Goal: Task Accomplishment & Management: Manage account settings

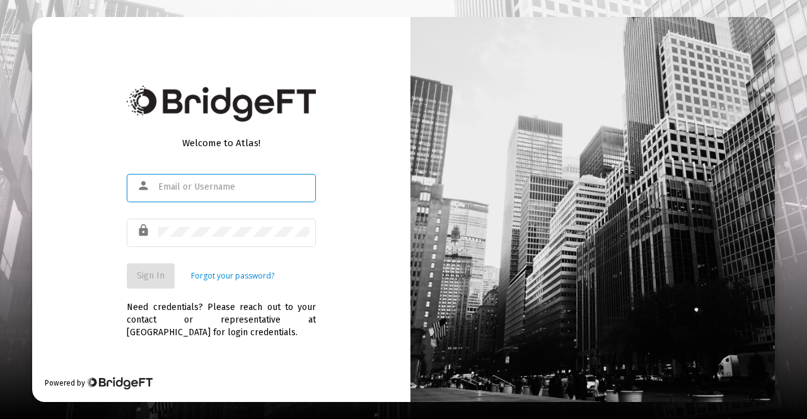
type input "[PERSON_NAME][EMAIL_ADDRESS][DOMAIN_NAME]"
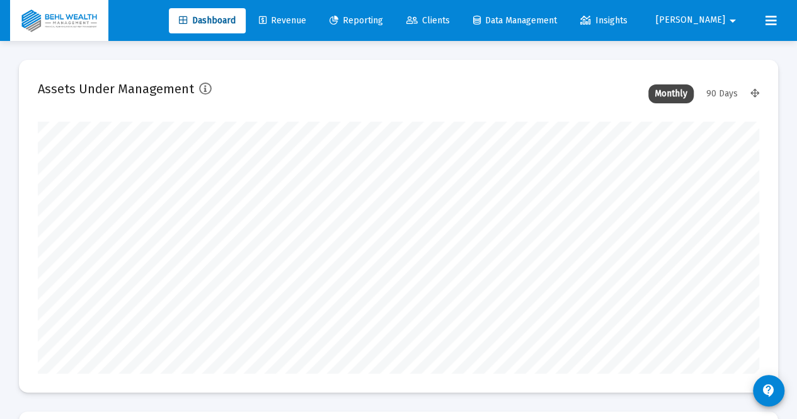
scroll to position [252, 721]
type input "[DATE]"
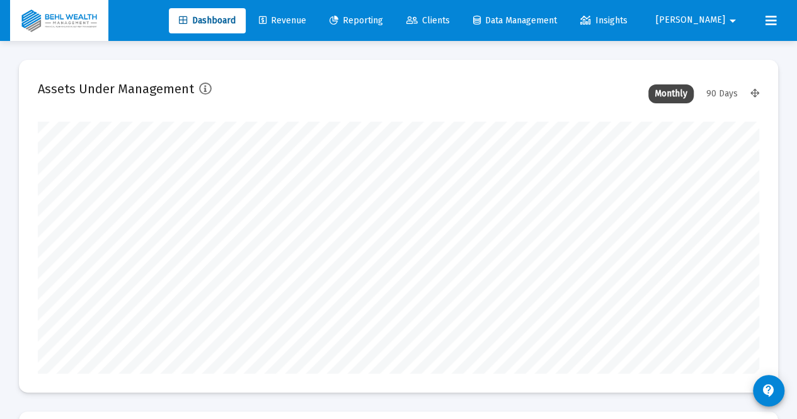
click at [305, 21] on span "Revenue" at bounding box center [282, 20] width 47 height 11
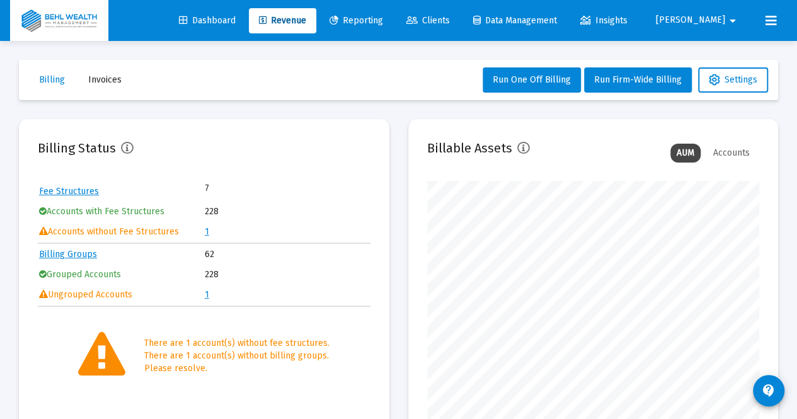
scroll to position [252, 332]
click at [208, 231] on link "1" at bounding box center [207, 231] width 4 height 11
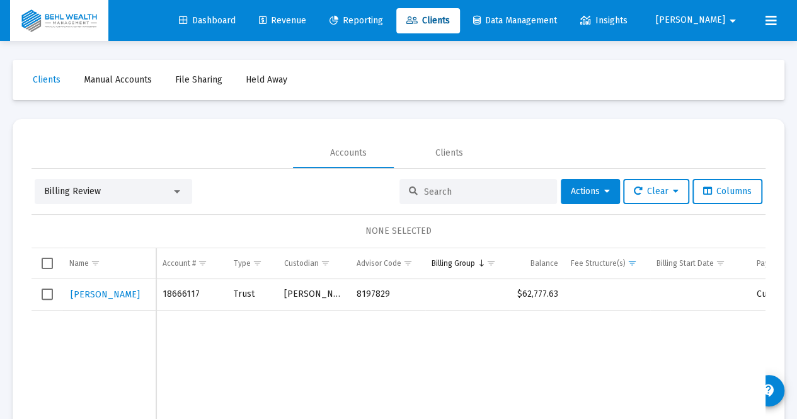
click at [435, 191] on input at bounding box center [486, 192] width 124 height 11
type input "schm"
click at [45, 81] on span "Clients" at bounding box center [47, 79] width 28 height 11
click at [297, 22] on span "Revenue" at bounding box center [282, 20] width 47 height 11
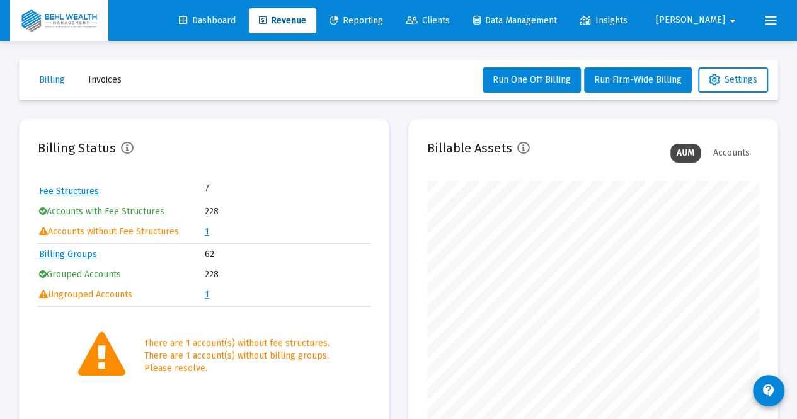
scroll to position [252, 332]
click at [69, 253] on link "Billing Groups" at bounding box center [68, 254] width 58 height 11
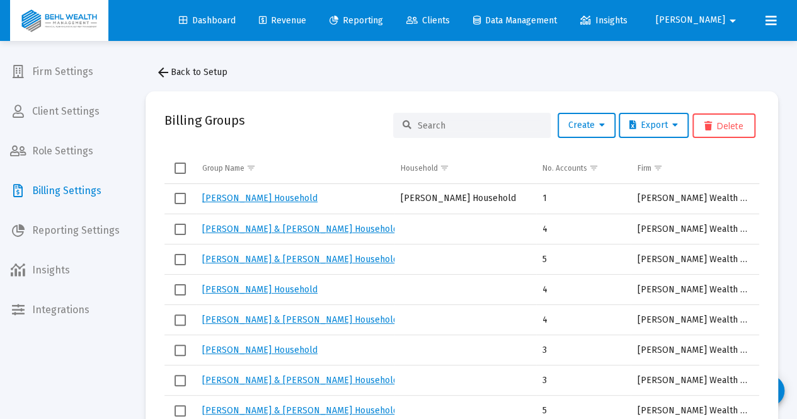
click at [463, 122] on input at bounding box center [480, 125] width 124 height 11
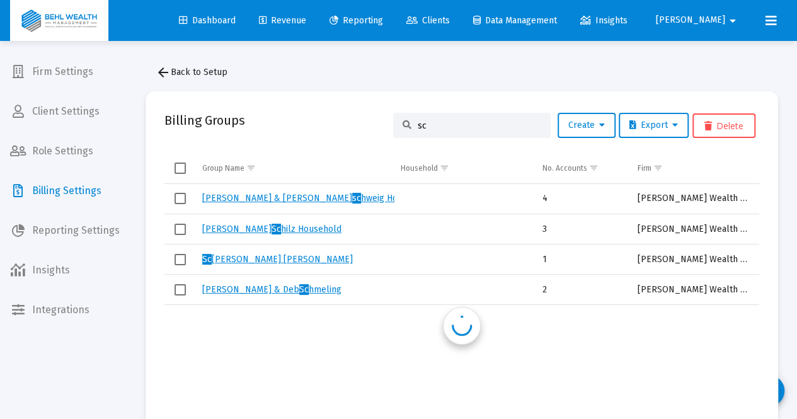
type input "sch"
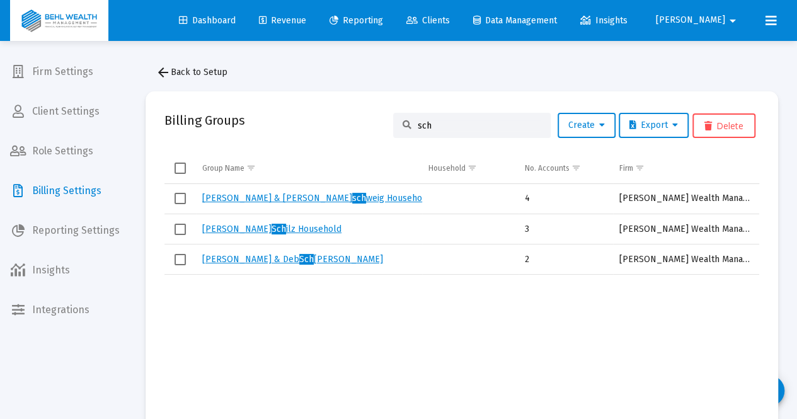
click at [241, 258] on link "[PERSON_NAME] & Deb Sch [PERSON_NAME]" at bounding box center [292, 259] width 181 height 11
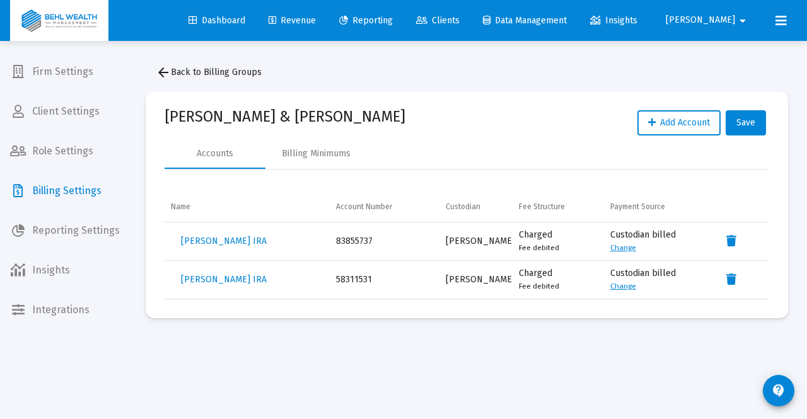
click at [626, 245] on link "Change" at bounding box center [623, 247] width 26 height 9
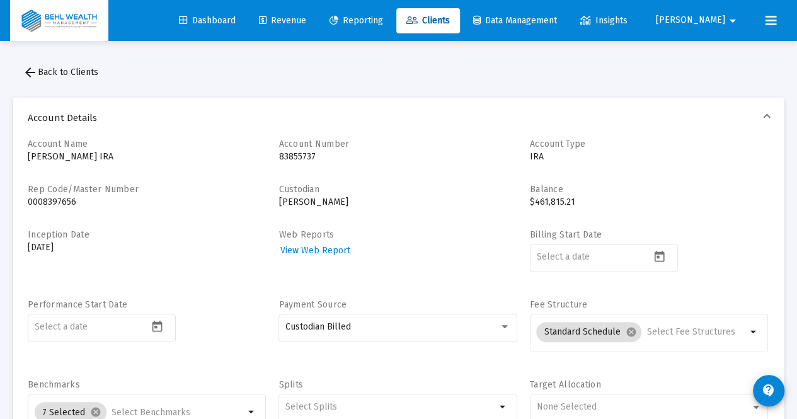
click at [35, 69] on mat-icon "arrow_back" at bounding box center [30, 72] width 15 height 15
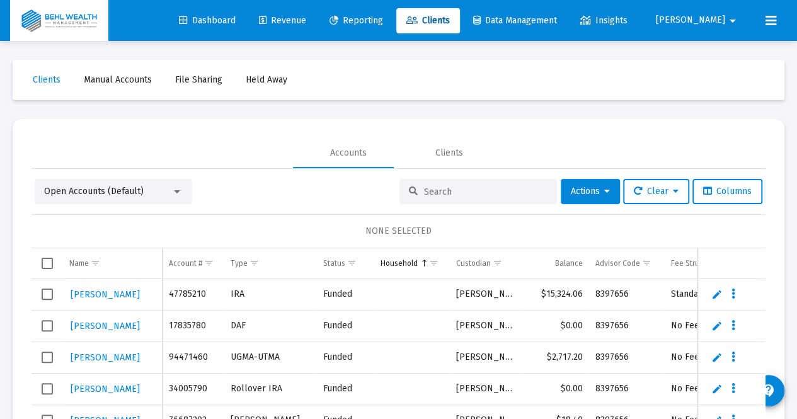
click at [296, 19] on span "Revenue" at bounding box center [282, 20] width 47 height 11
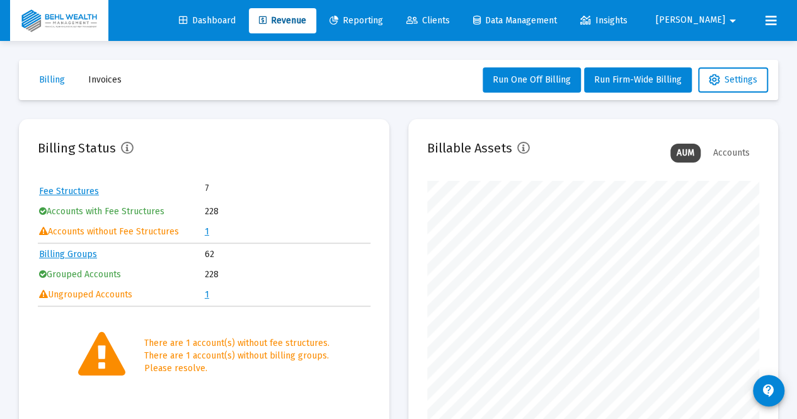
scroll to position [252, 332]
click at [205, 231] on link "1" at bounding box center [207, 231] width 4 height 11
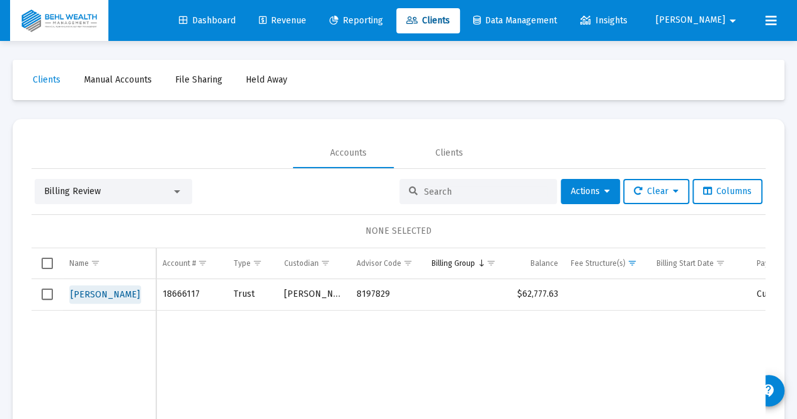
click at [99, 292] on span "[PERSON_NAME]" at bounding box center [105, 294] width 69 height 11
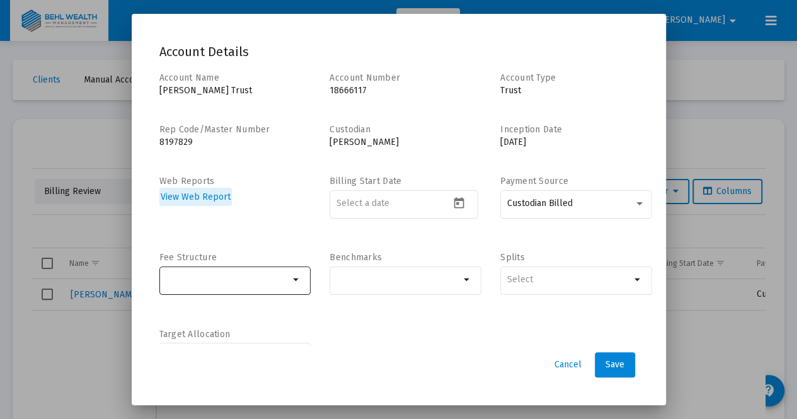
click at [265, 289] on div at bounding box center [228, 279] width 124 height 31
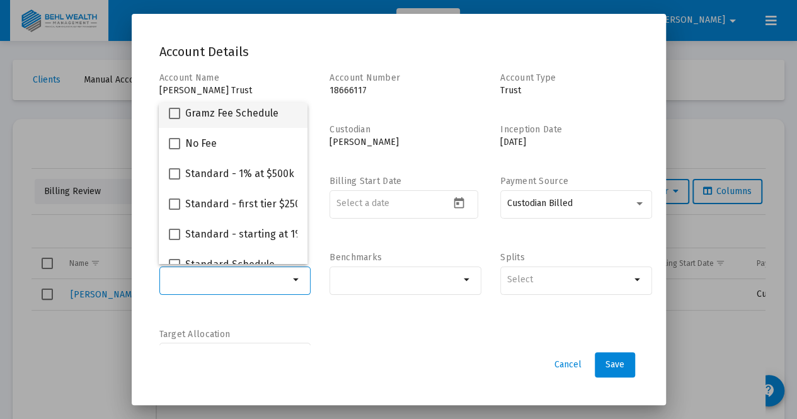
scroll to position [50, 0]
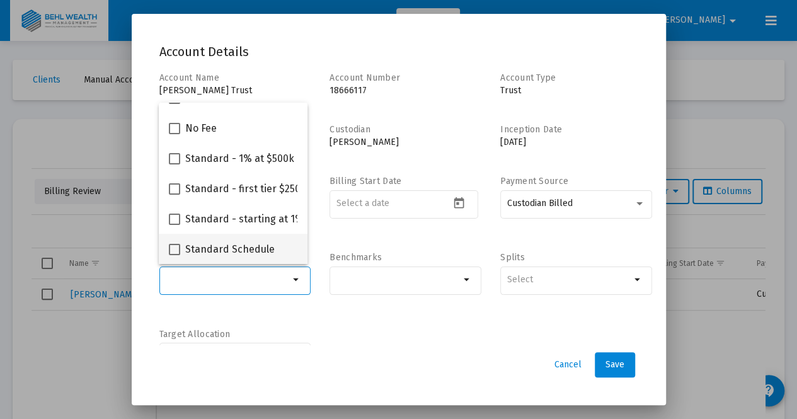
click at [178, 246] on span at bounding box center [174, 249] width 11 height 11
click at [175, 255] on input "Standard Schedule" at bounding box center [174, 255] width 1 height 1
checkbox input "true"
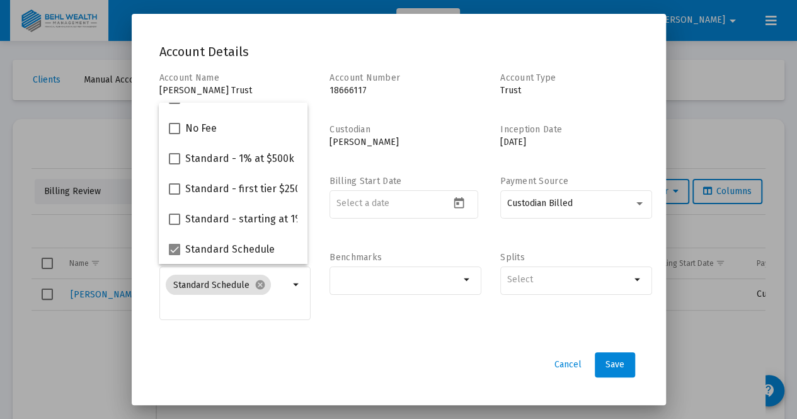
click at [398, 328] on div "Benchmarks arrow_drop_down" at bounding box center [406, 292] width 152 height 83
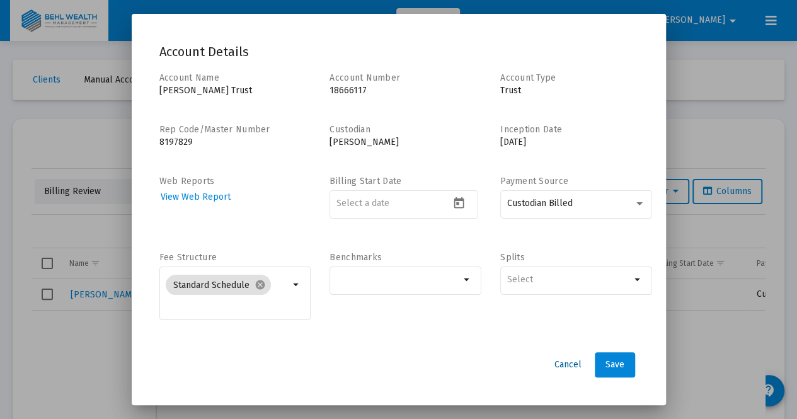
click at [566, 362] on span "Cancel" at bounding box center [568, 364] width 27 height 11
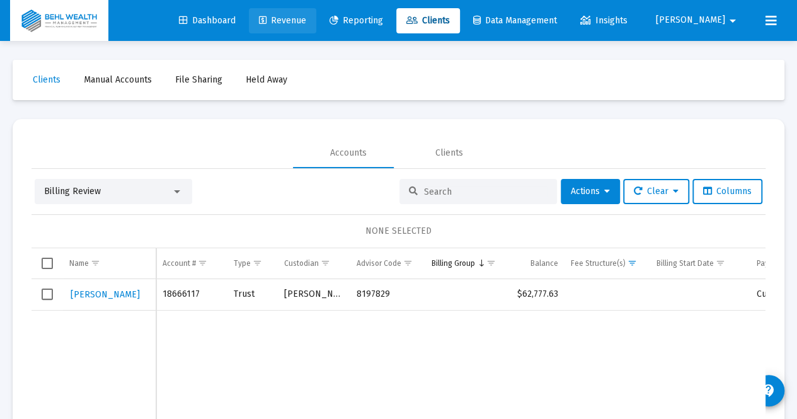
click at [301, 21] on span "Revenue" at bounding box center [282, 20] width 47 height 11
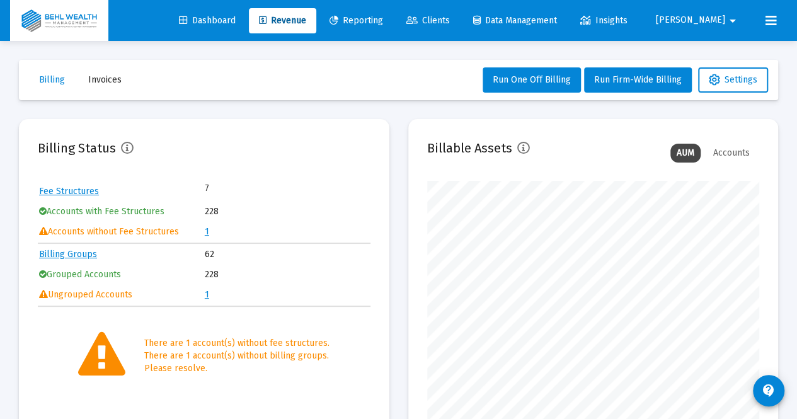
scroll to position [252, 332]
click at [72, 254] on link "Billing Groups" at bounding box center [68, 254] width 58 height 11
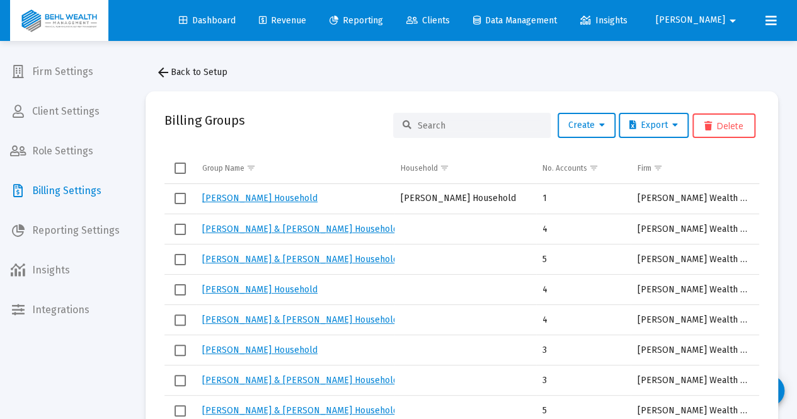
click at [452, 127] on input at bounding box center [480, 125] width 124 height 11
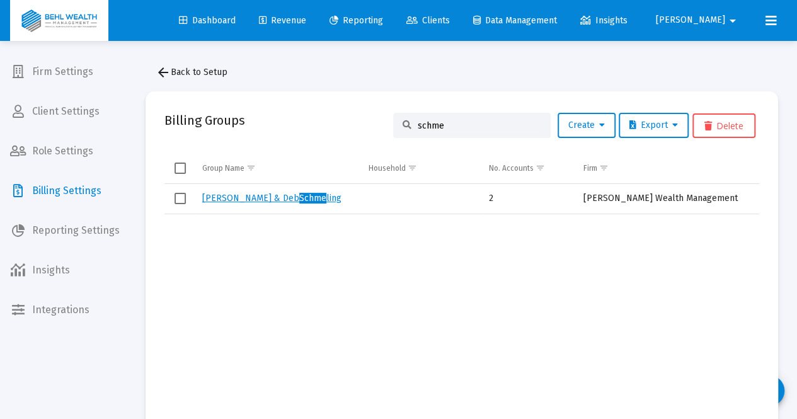
type input "schme"
click at [227, 198] on link "[PERSON_NAME] & [PERSON_NAME] ling" at bounding box center [271, 198] width 139 height 11
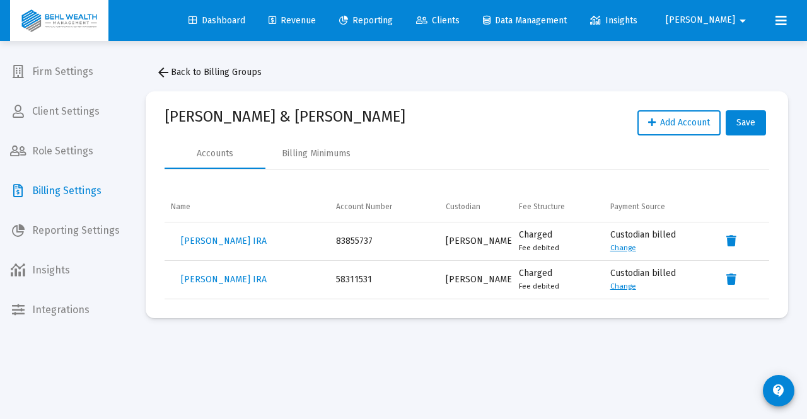
click at [620, 248] on link "Change" at bounding box center [623, 247] width 26 height 9
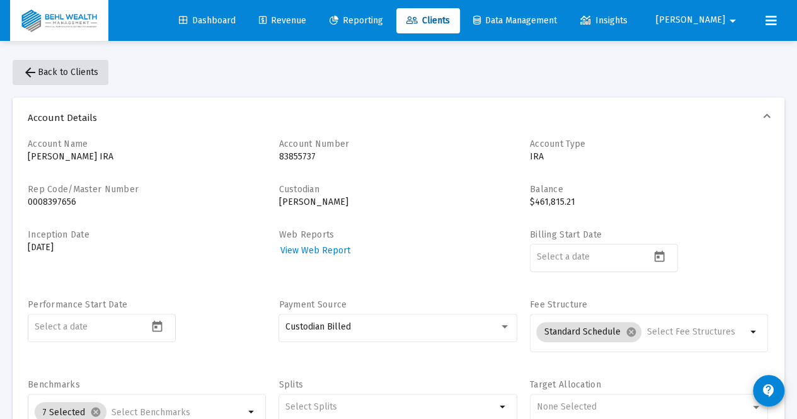
click at [32, 70] on mat-icon "arrow_back" at bounding box center [30, 72] width 15 height 15
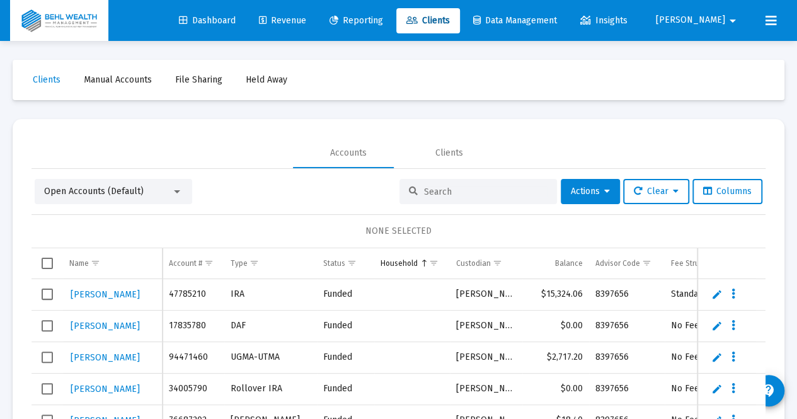
click at [430, 189] on input at bounding box center [486, 192] width 124 height 11
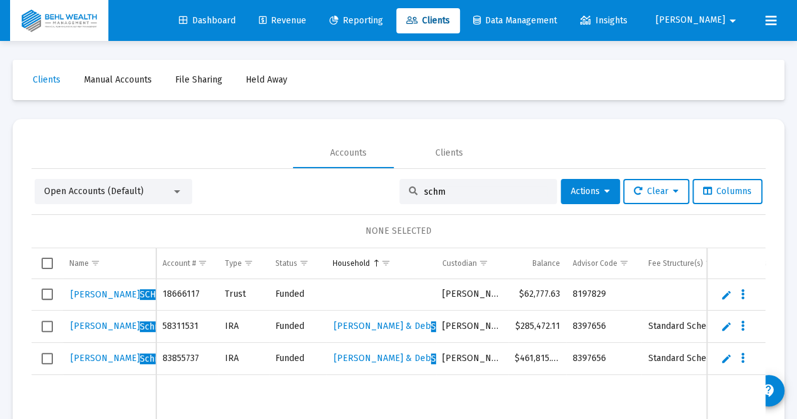
type input "schm"
click at [721, 294] on link "Edit" at bounding box center [726, 294] width 11 height 11
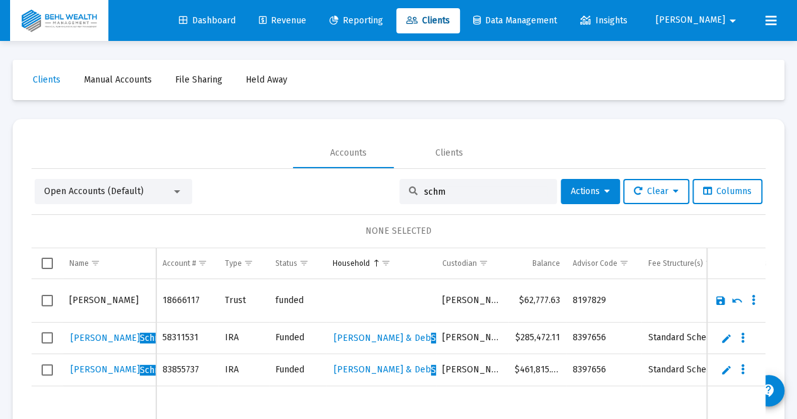
click at [366, 290] on td "Data grid" at bounding box center [381, 300] width 110 height 43
click at [371, 299] on td "Data grid" at bounding box center [381, 300] width 110 height 43
click at [357, 301] on td "Data grid" at bounding box center [381, 300] width 110 height 43
click at [752, 301] on icon "Data grid" at bounding box center [754, 300] width 4 height 15
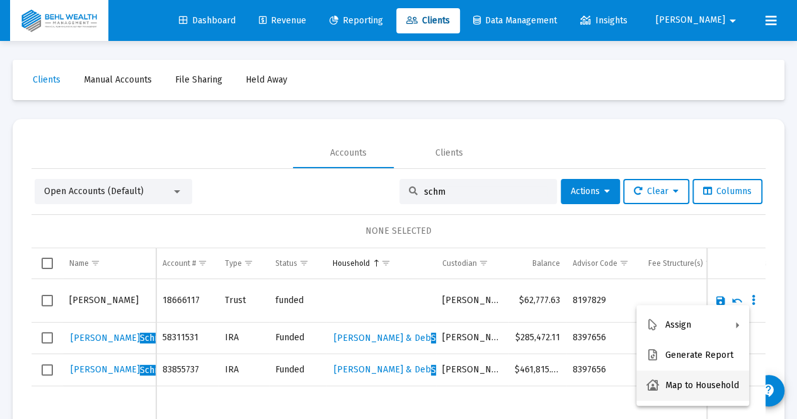
click at [696, 386] on button "Map to Household" at bounding box center [693, 386] width 113 height 30
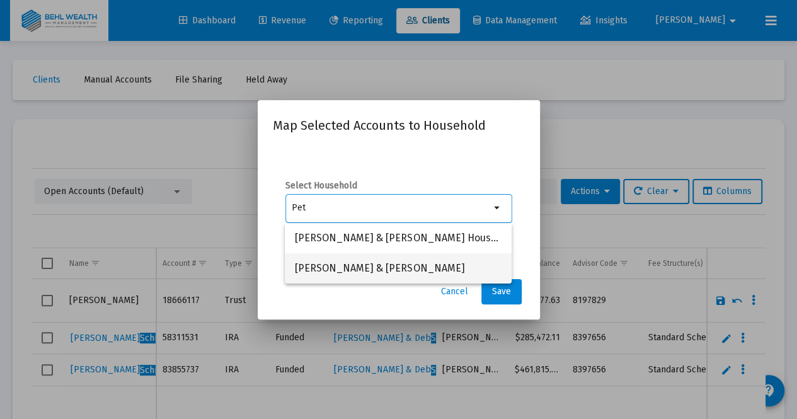
click at [359, 267] on span "[PERSON_NAME] & [PERSON_NAME]" at bounding box center [398, 268] width 207 height 30
type input "[PERSON_NAME] & [PERSON_NAME]"
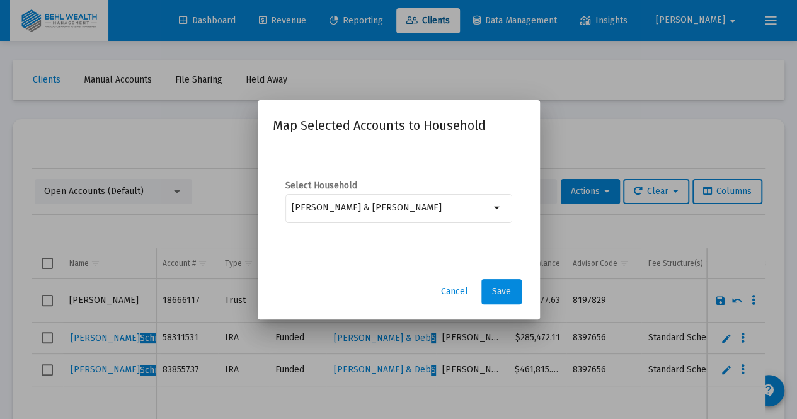
click at [505, 292] on span "Save" at bounding box center [501, 291] width 19 height 11
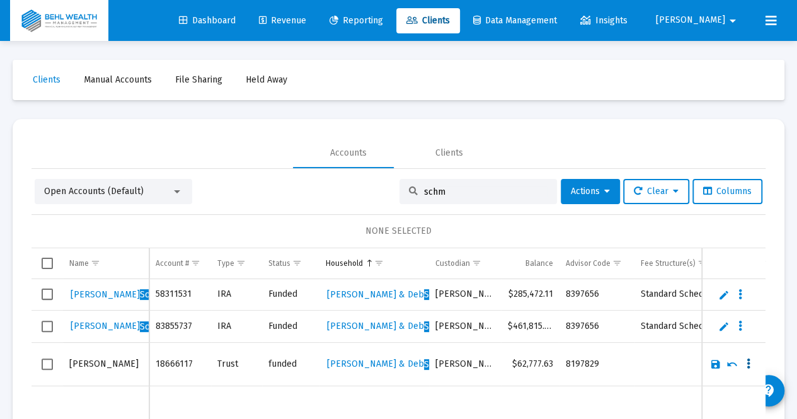
click at [743, 364] on button "Data grid" at bounding box center [748, 364] width 11 height 11
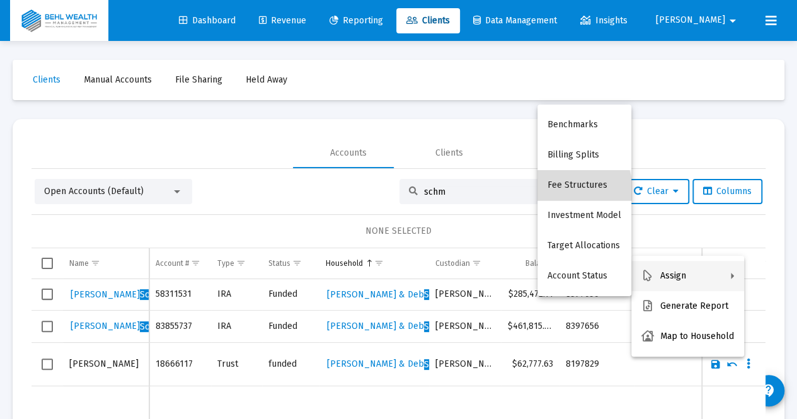
click at [563, 190] on button "Fee Structures" at bounding box center [585, 185] width 94 height 30
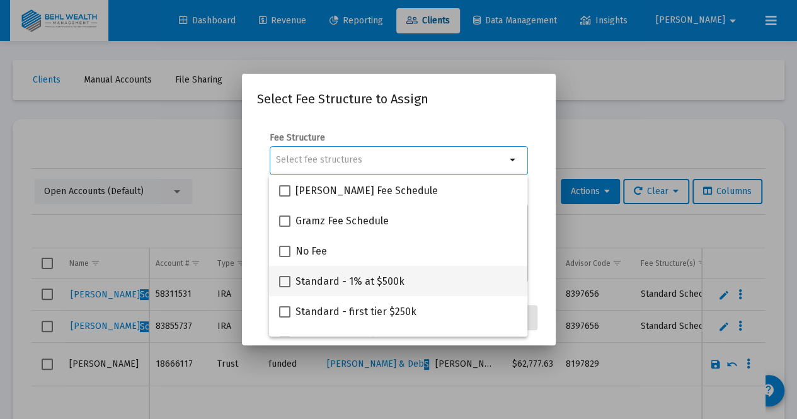
scroll to position [50, 0]
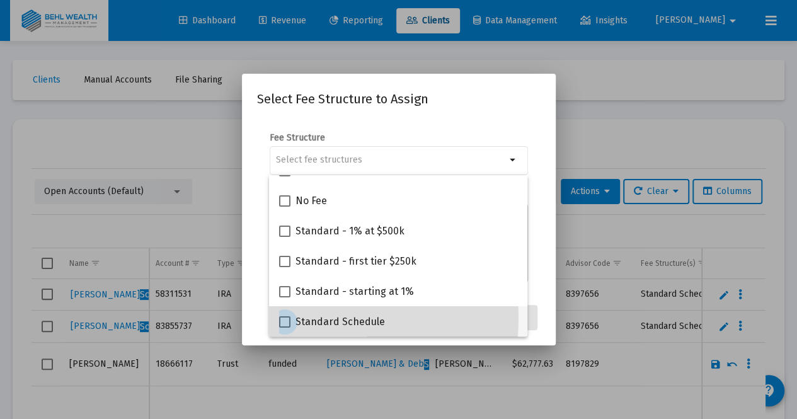
click at [282, 318] on span at bounding box center [284, 321] width 11 height 11
click at [284, 328] on input "Standard Schedule" at bounding box center [284, 328] width 1 height 1
checkbox input "true"
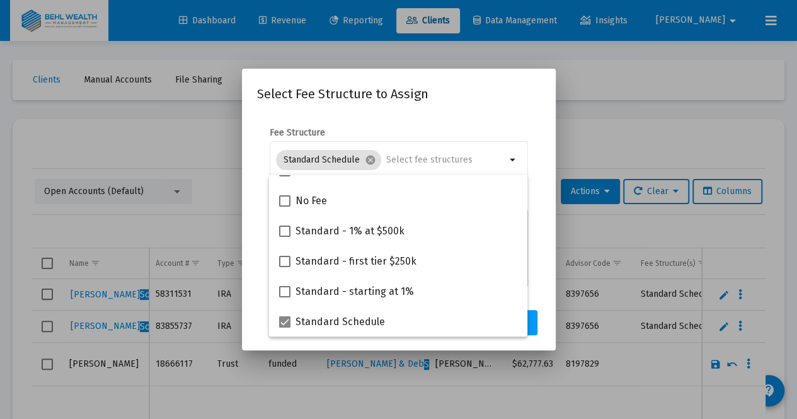
click at [536, 323] on button "Assign" at bounding box center [515, 322] width 46 height 25
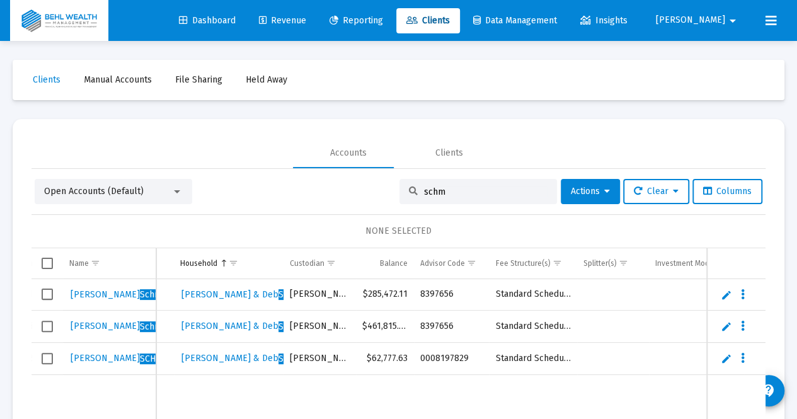
scroll to position [0, 136]
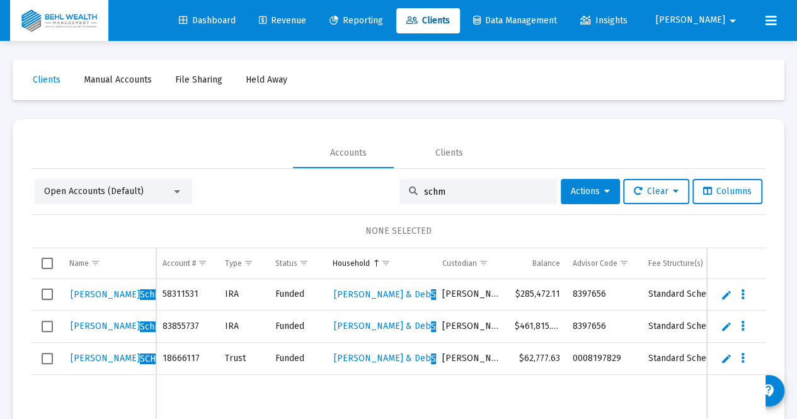
click at [425, 190] on input "schm" at bounding box center [486, 192] width 124 height 11
type input "s"
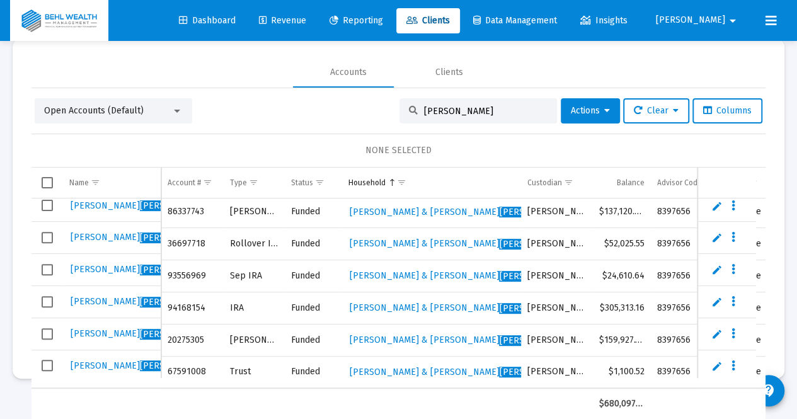
drag, startPoint x: 440, startPoint y: 112, endPoint x: 368, endPoint y: 111, distance: 71.8
click at [368, 111] on div "Open Accounts (Default) [PERSON_NAME] Actions Clear Columns" at bounding box center [399, 110] width 728 height 25
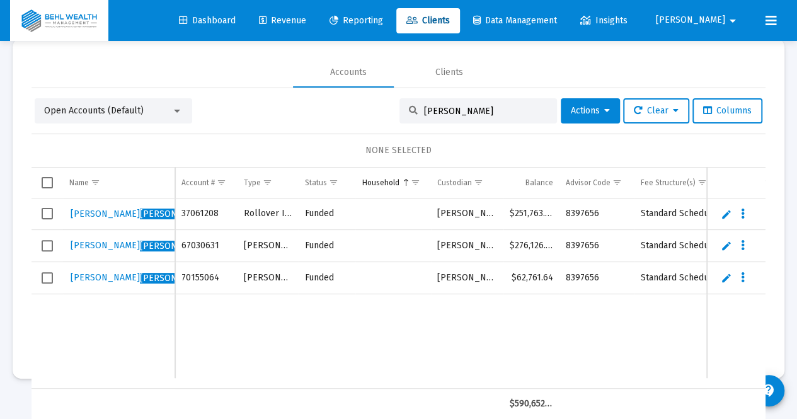
type input "[PERSON_NAME]"
click at [304, 18] on span "Revenue" at bounding box center [282, 20] width 47 height 11
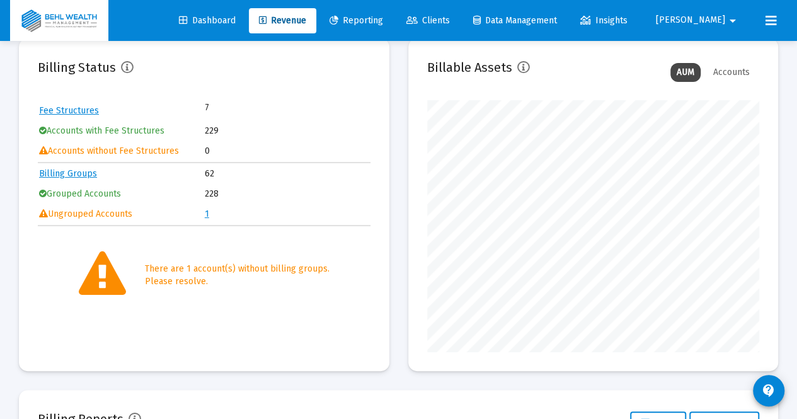
click at [207, 214] on link "1" at bounding box center [207, 214] width 4 height 11
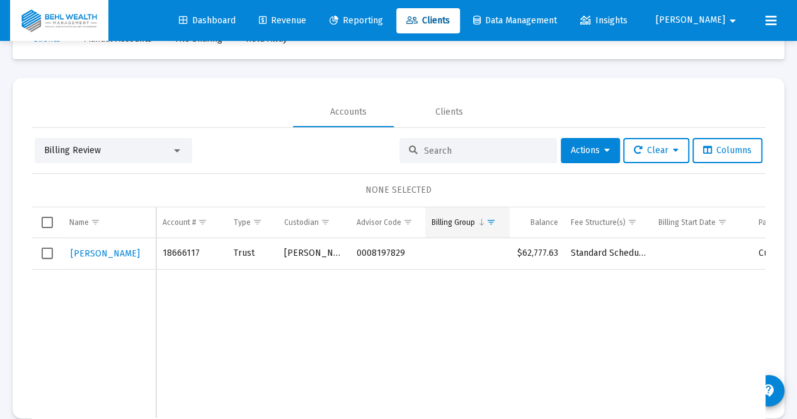
click at [480, 223] on span "Column Billing Group" at bounding box center [481, 221] width 9 height 9
click at [493, 222] on span "Show filter options for column 'Billing Group'" at bounding box center [491, 221] width 9 height 9
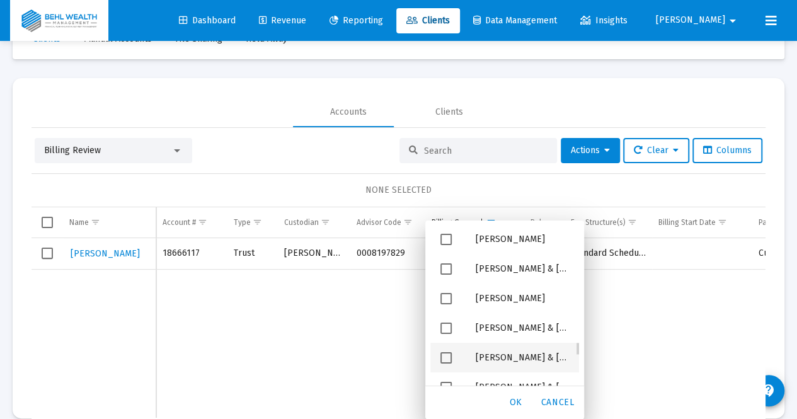
click at [444, 356] on span "Filter options" at bounding box center [446, 357] width 11 height 11
click at [516, 400] on span "OK" at bounding box center [516, 402] width 13 height 11
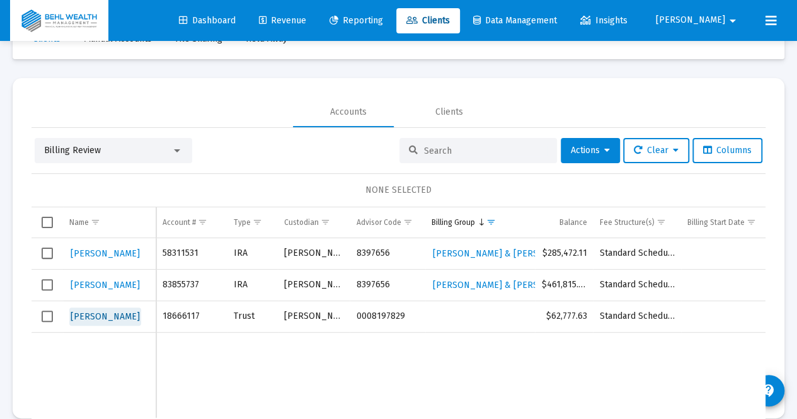
click at [93, 313] on span "[PERSON_NAME]" at bounding box center [105, 316] width 69 height 11
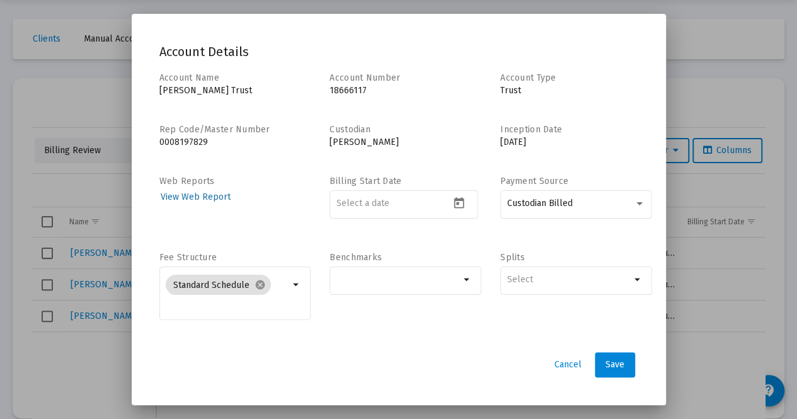
scroll to position [65, 0]
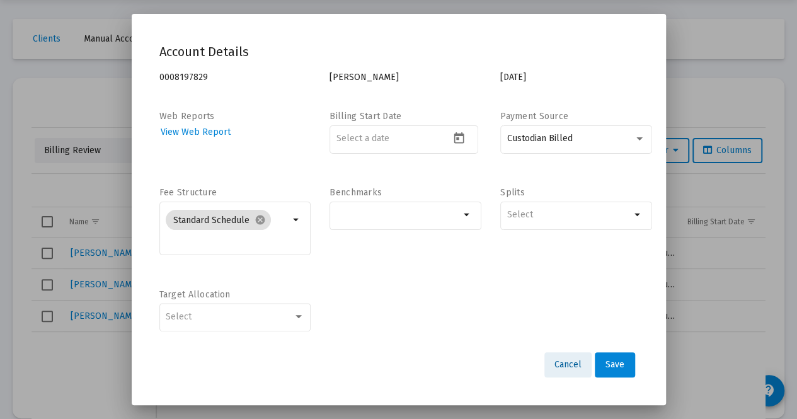
click at [564, 364] on span "Cancel" at bounding box center [568, 364] width 27 height 11
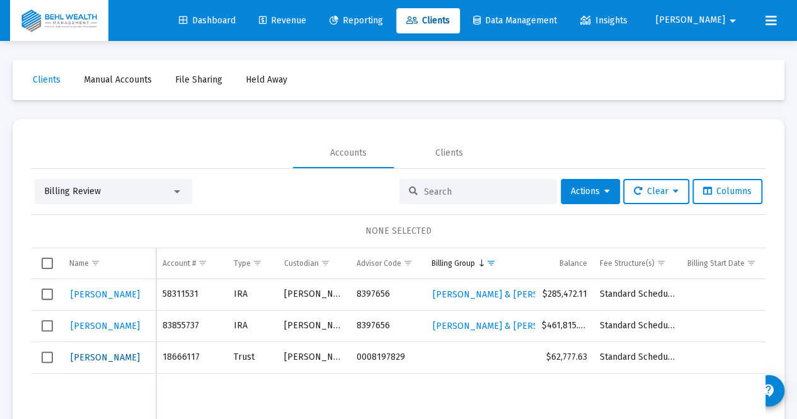
scroll to position [41, 0]
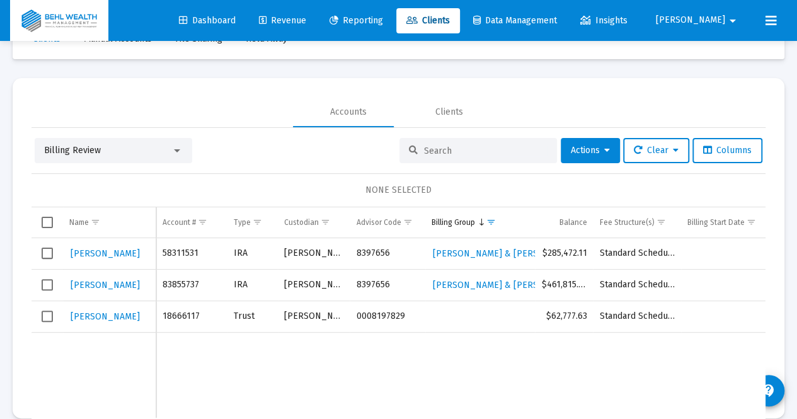
click at [306, 19] on span "Revenue" at bounding box center [282, 20] width 47 height 11
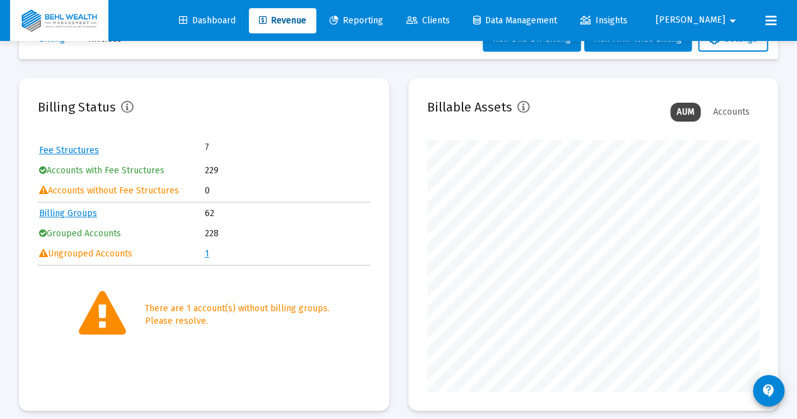
scroll to position [252, 332]
click at [73, 212] on link "Billing Groups" at bounding box center [68, 213] width 58 height 11
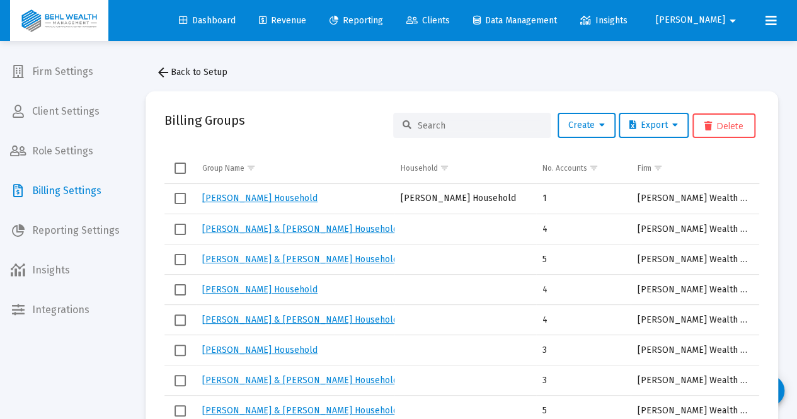
click at [469, 120] on input at bounding box center [480, 125] width 124 height 11
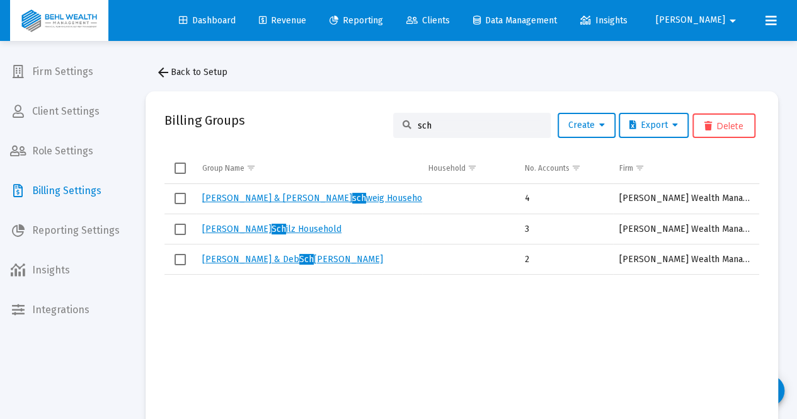
type input "sch"
click at [241, 259] on link "[PERSON_NAME] & Deb Sch [PERSON_NAME]" at bounding box center [292, 259] width 181 height 11
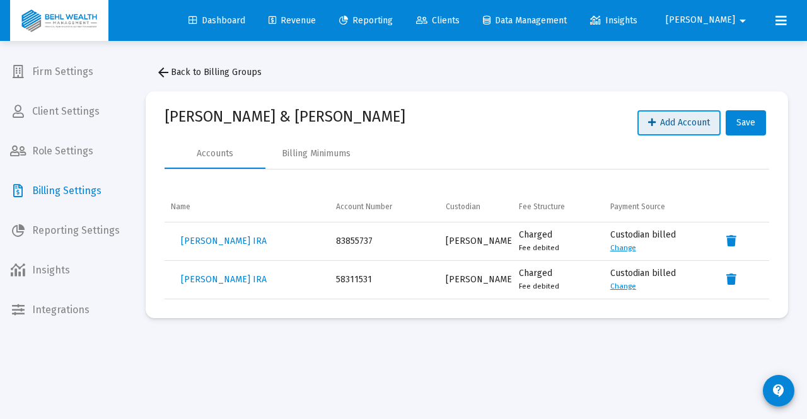
click at [652, 120] on icon at bounding box center [652, 122] width 8 height 9
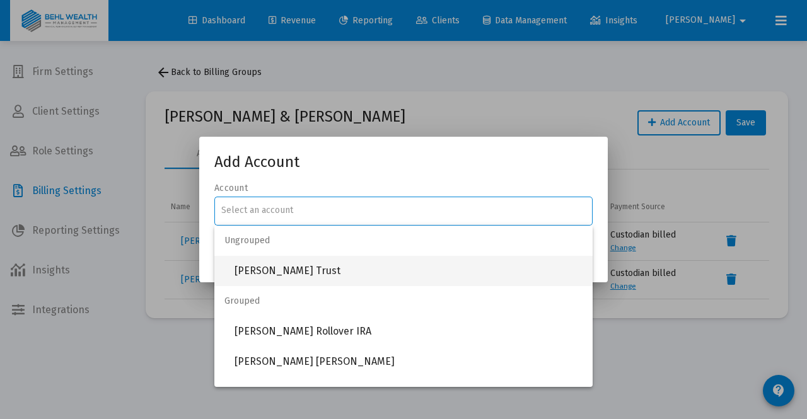
click at [308, 270] on span "[PERSON_NAME] Trust" at bounding box center [408, 271] width 348 height 30
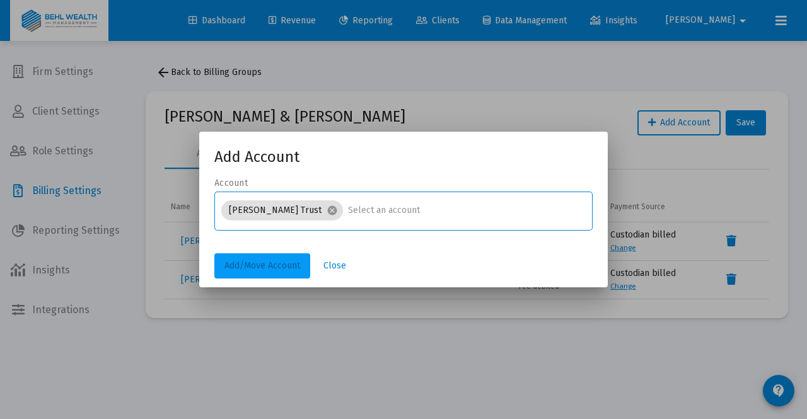
click at [267, 263] on span "Add/Move Account" at bounding box center [262, 265] width 76 height 11
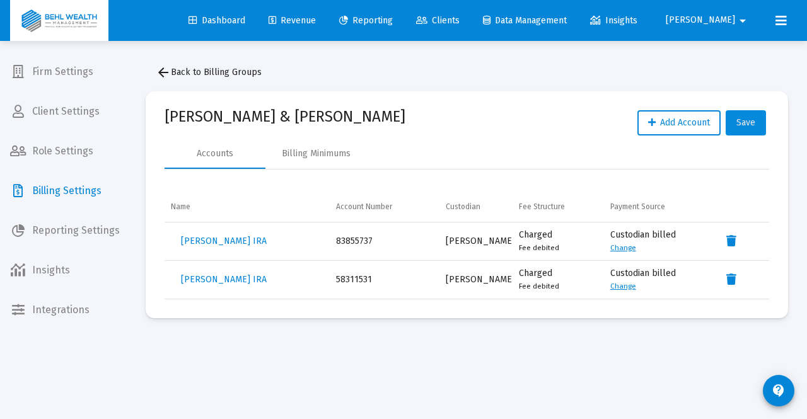
click at [752, 127] on span "Save" at bounding box center [745, 122] width 19 height 11
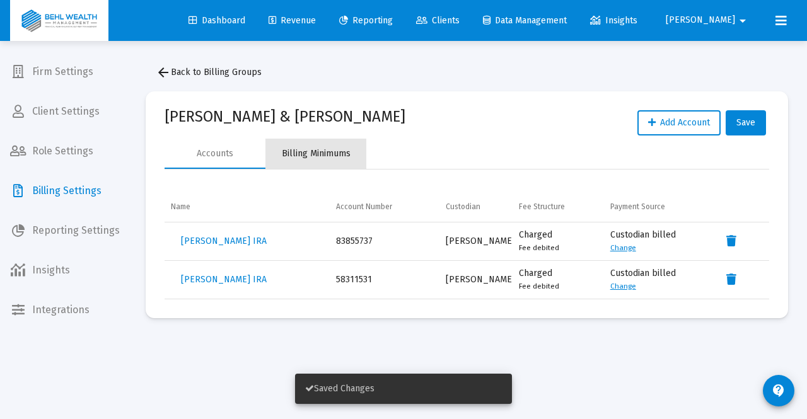
click at [324, 147] on div "Billing Minimums" at bounding box center [316, 153] width 69 height 13
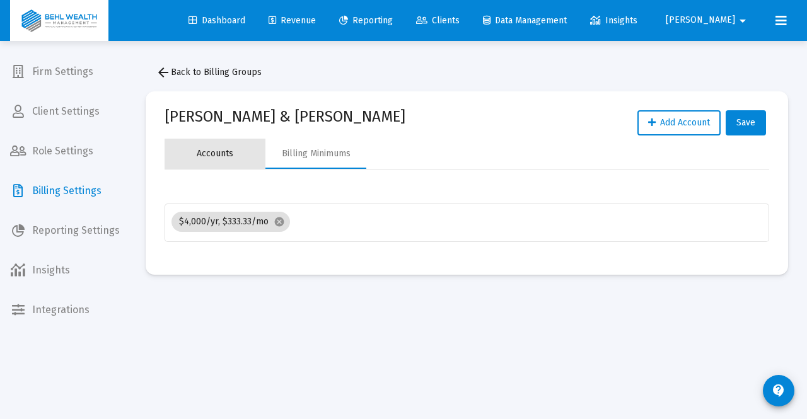
click at [225, 156] on div "Accounts" at bounding box center [215, 153] width 37 height 13
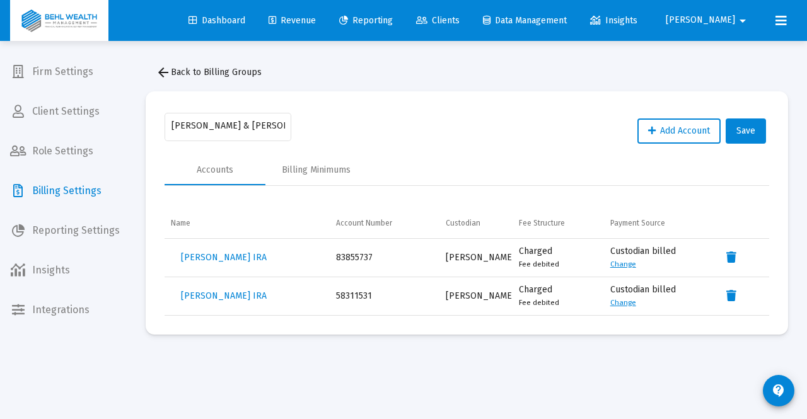
click at [180, 67] on span "arrow_back Back to Billing Groups" at bounding box center [209, 72] width 106 height 11
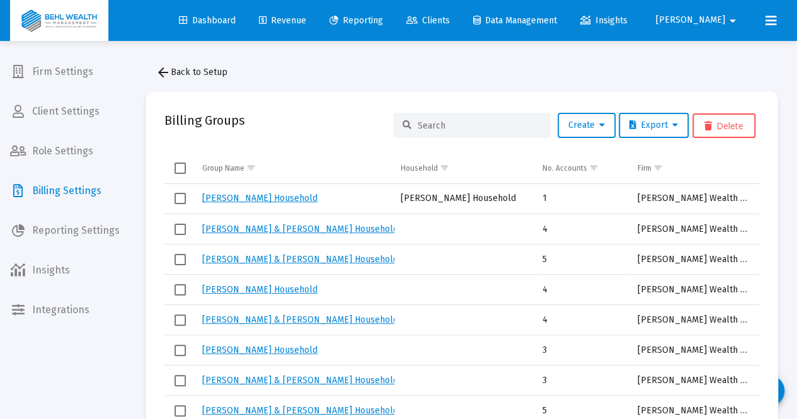
click at [300, 20] on span "Revenue" at bounding box center [282, 20] width 47 height 11
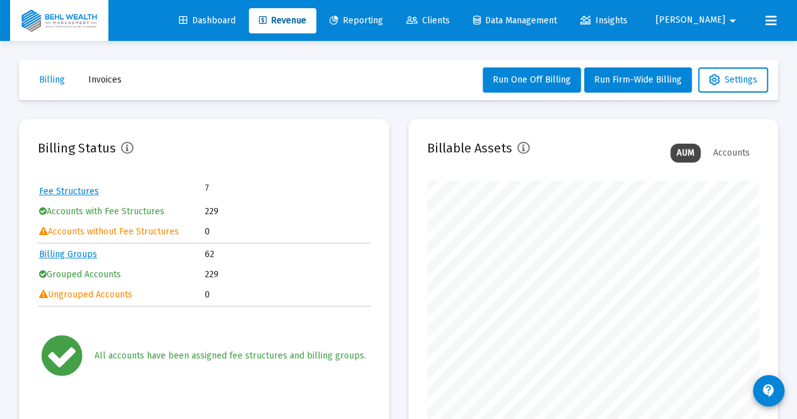
scroll to position [252, 332]
click at [79, 254] on link "Billing Groups" at bounding box center [68, 254] width 58 height 11
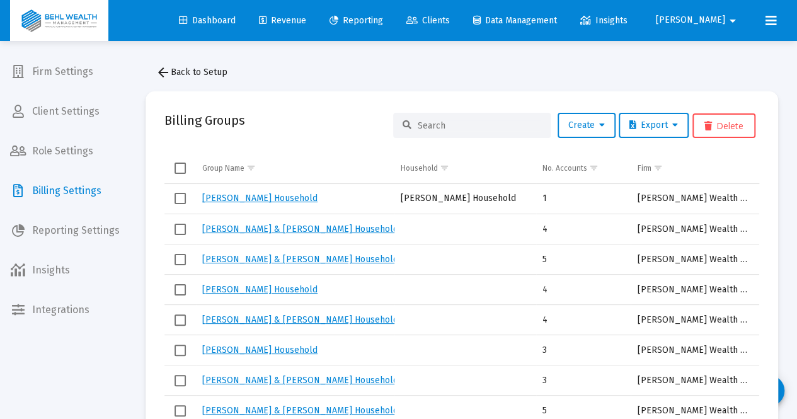
click at [459, 128] on input at bounding box center [480, 125] width 124 height 11
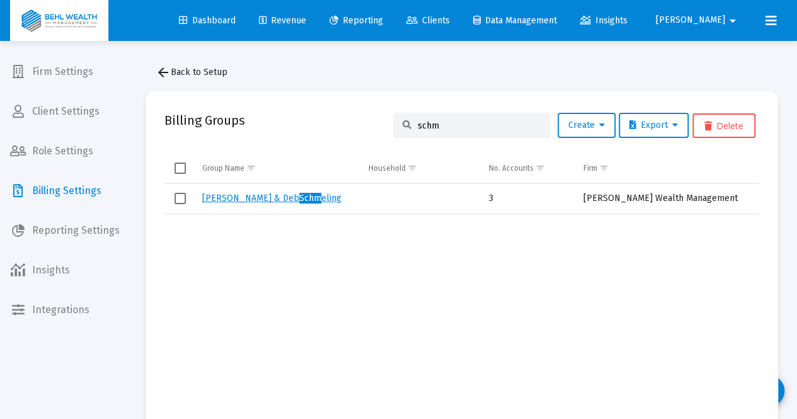
type input "schm"
click at [237, 199] on link "[PERSON_NAME] & Deb Schm eling" at bounding box center [271, 198] width 139 height 11
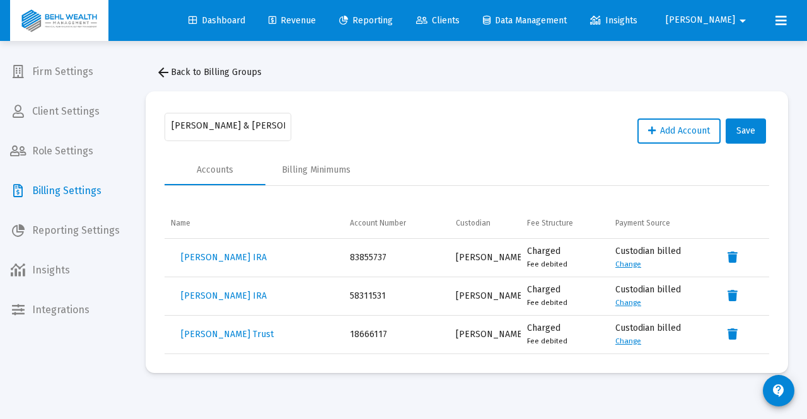
click at [212, 75] on span "arrow_back Back to Billing Groups" at bounding box center [209, 72] width 106 height 11
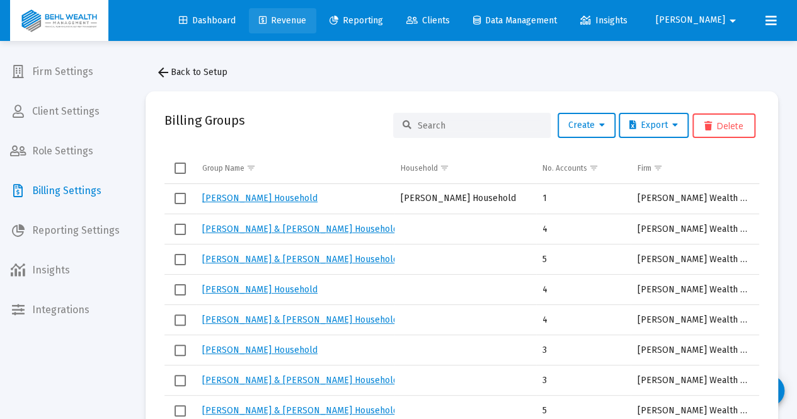
click at [306, 16] on span "Revenue" at bounding box center [282, 20] width 47 height 11
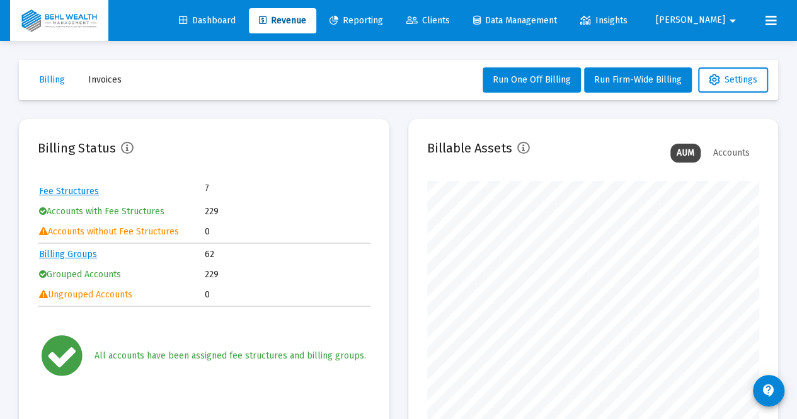
scroll to position [252, 332]
click at [82, 254] on link "Billing Groups" at bounding box center [68, 254] width 58 height 11
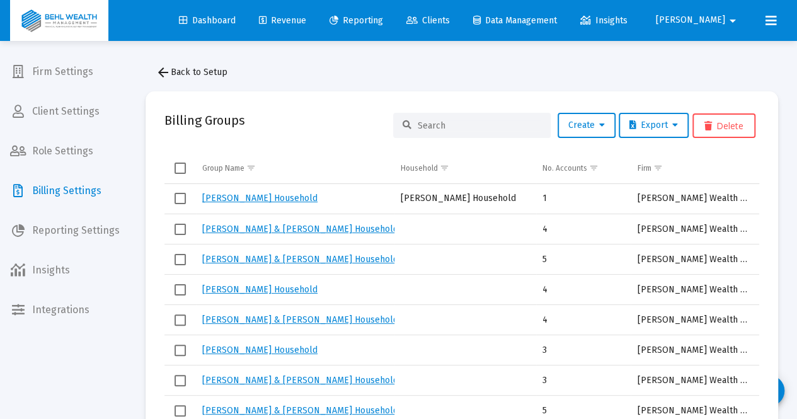
click at [452, 120] on input at bounding box center [480, 125] width 124 height 11
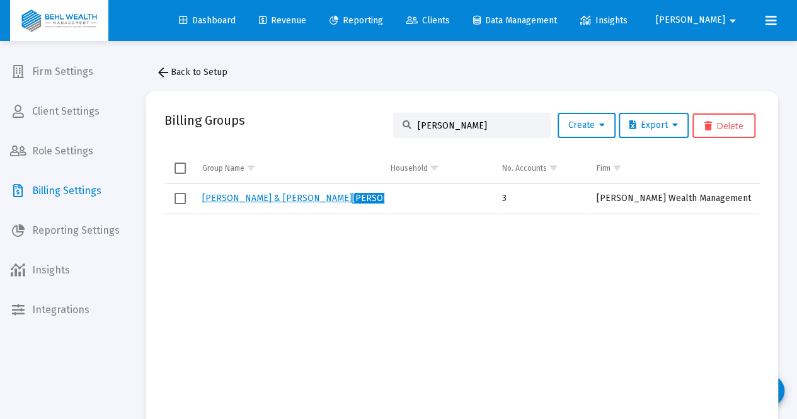
type input "[PERSON_NAME]"
click at [255, 198] on link "[PERSON_NAME] & [PERSON_NAME] [PERSON_NAME]" at bounding box center [325, 198] width 246 height 11
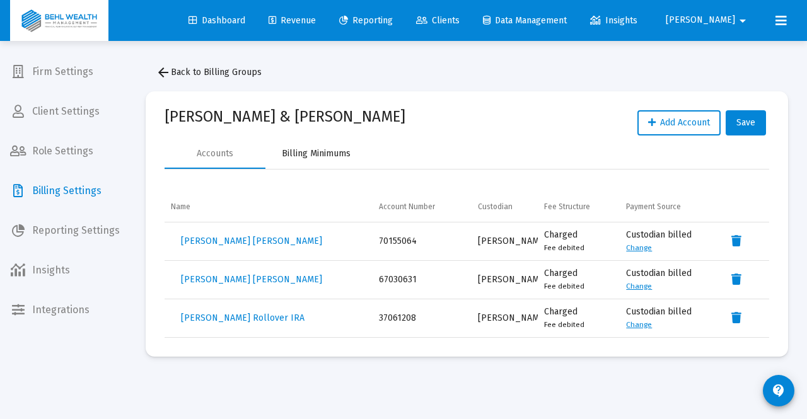
click at [334, 159] on div "Billing Minimums" at bounding box center [316, 153] width 69 height 13
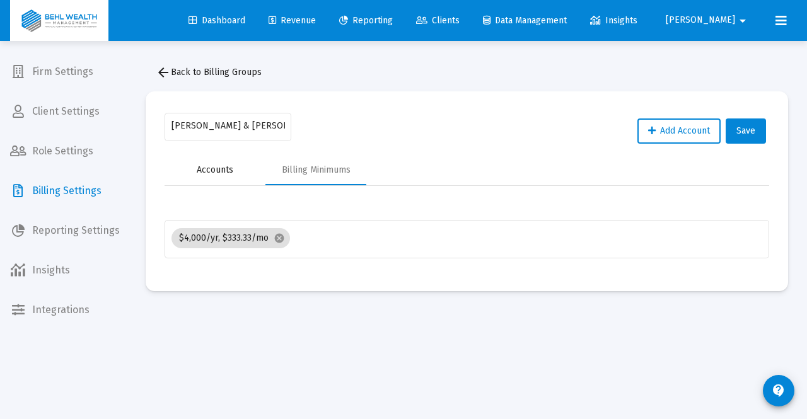
click at [218, 168] on div "Accounts" at bounding box center [215, 170] width 37 height 13
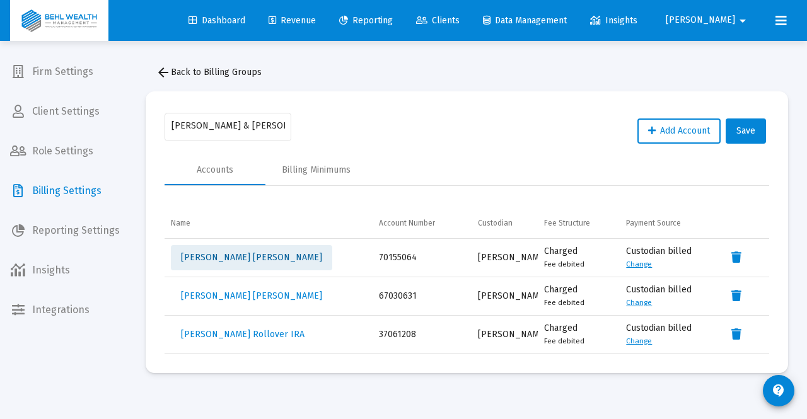
click at [261, 258] on span "[PERSON_NAME] [PERSON_NAME]" at bounding box center [251, 257] width 141 height 11
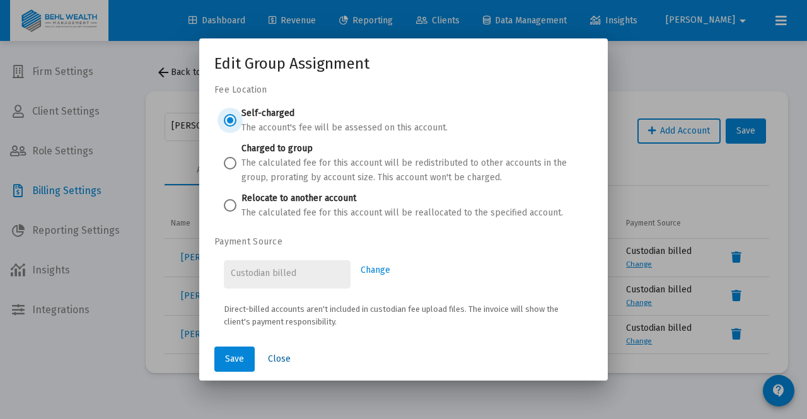
click at [284, 357] on span "Close" at bounding box center [279, 359] width 23 height 11
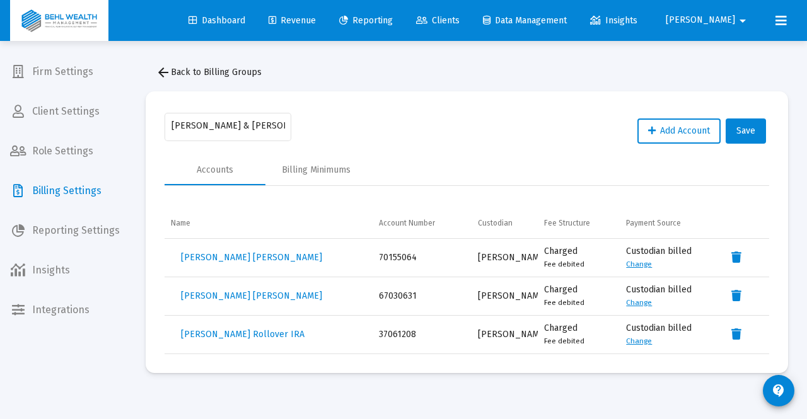
click at [563, 258] on div "Charged Fee debited" at bounding box center [579, 257] width 70 height 25
click at [174, 72] on span "arrow_back Back to Billing Groups" at bounding box center [209, 72] width 106 height 11
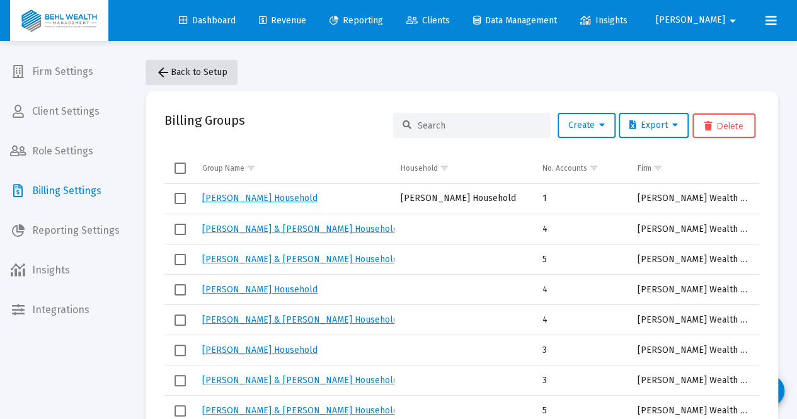
click at [171, 67] on span "arrow_back Back to Setup" at bounding box center [192, 72] width 72 height 11
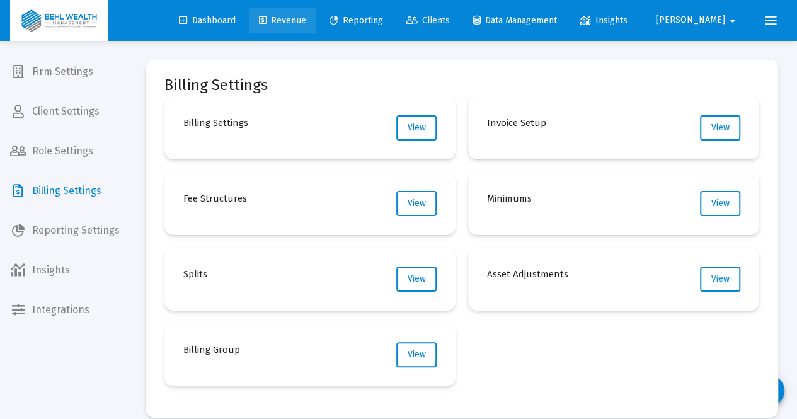
click at [303, 26] on link "Revenue" at bounding box center [282, 20] width 67 height 25
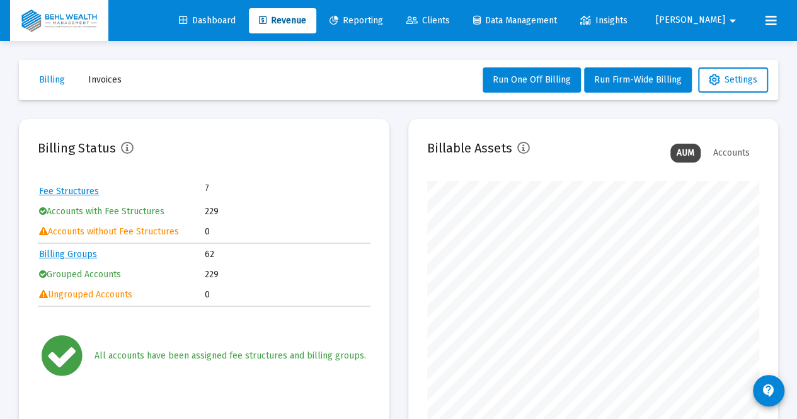
scroll to position [252, 332]
click at [77, 189] on link "Fee Structures" at bounding box center [69, 191] width 60 height 11
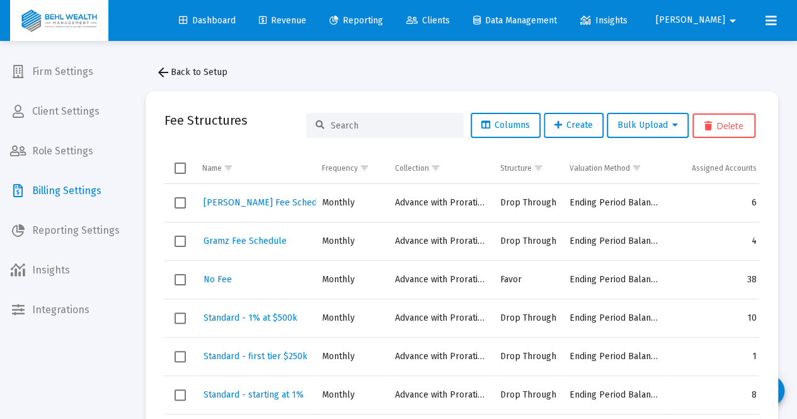
click at [359, 130] on input at bounding box center [393, 125] width 124 height 11
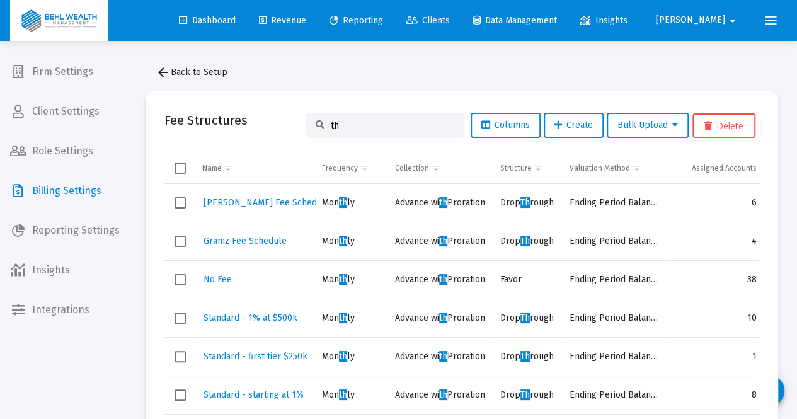
type input "t"
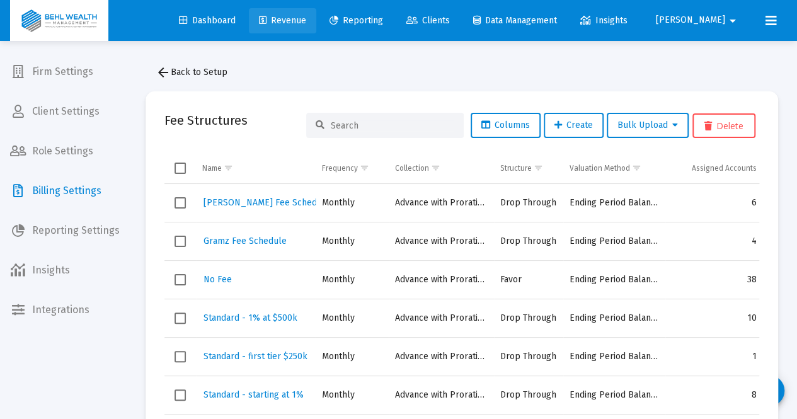
click at [306, 19] on span "Revenue" at bounding box center [282, 20] width 47 height 11
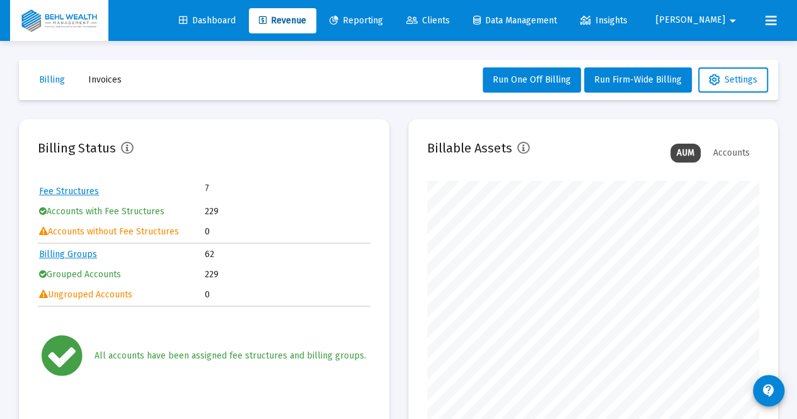
scroll to position [252, 332]
click at [446, 18] on span "Clients" at bounding box center [427, 20] width 43 height 11
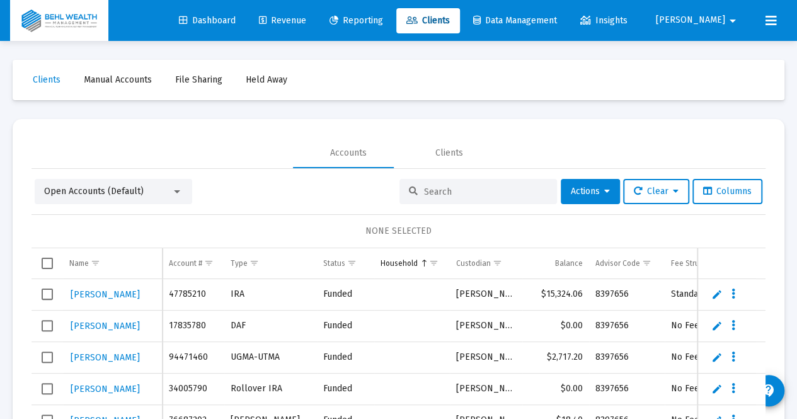
click at [437, 190] on input at bounding box center [486, 192] width 124 height 11
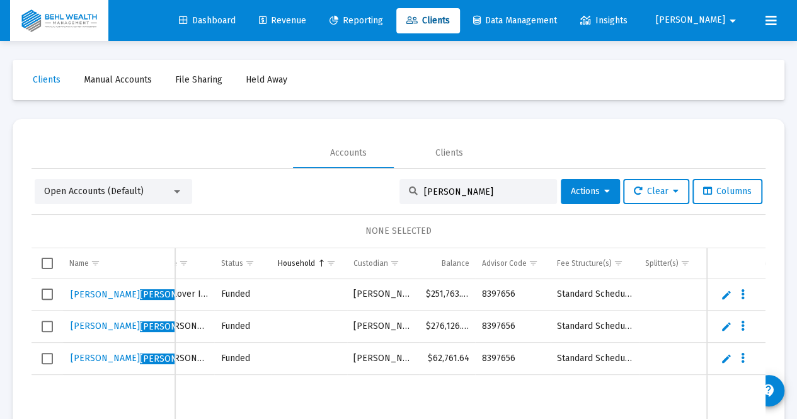
scroll to position [0, 4]
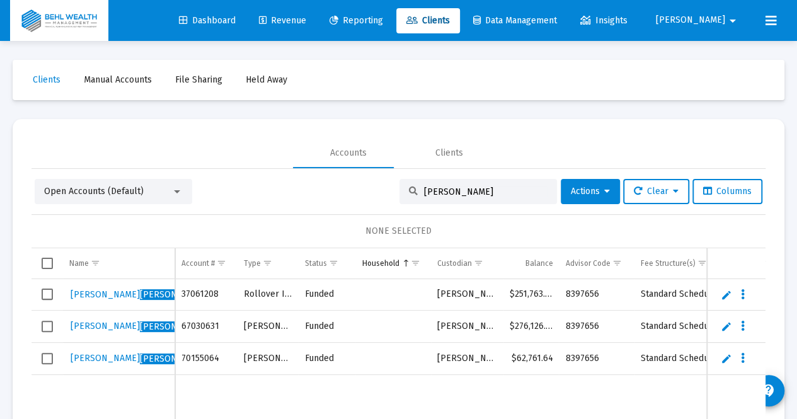
type input "[PERSON_NAME]"
click at [383, 20] on span "Reporting" at bounding box center [357, 20] width 54 height 11
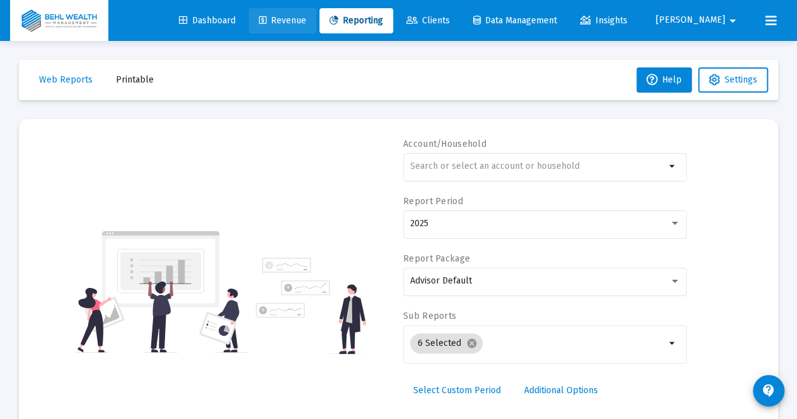
click at [306, 18] on span "Revenue" at bounding box center [282, 20] width 47 height 11
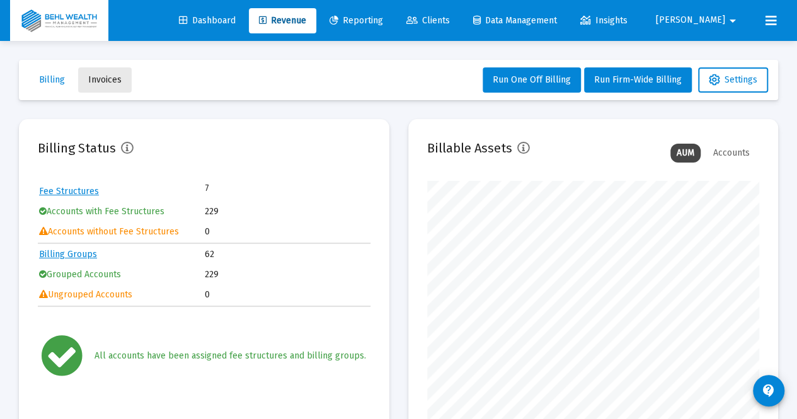
click at [107, 78] on span "Invoices" at bounding box center [104, 79] width 33 height 11
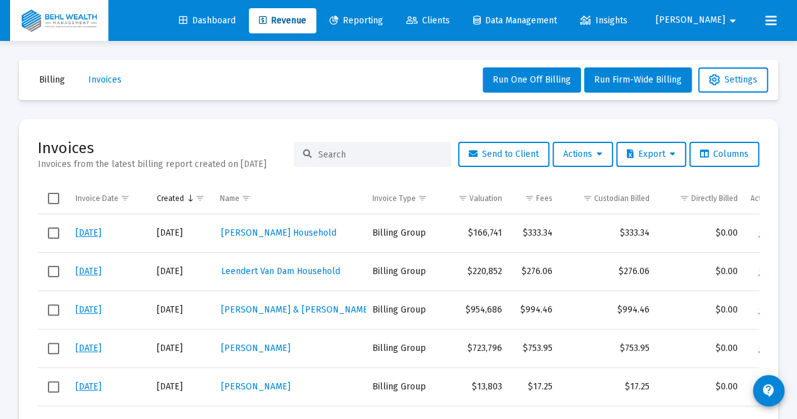
click at [353, 158] on input at bounding box center [380, 154] width 124 height 11
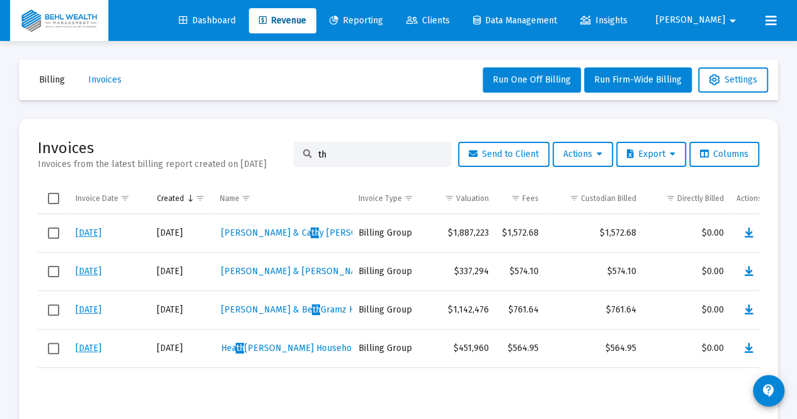
type input "th"
click at [88, 268] on link "[DATE]" at bounding box center [89, 271] width 26 height 11
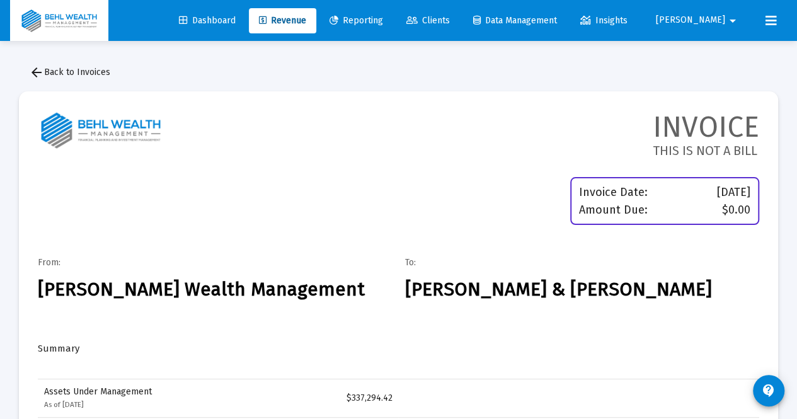
click at [79, 76] on span "arrow_back Back to Invoices" at bounding box center [69, 72] width 81 height 11
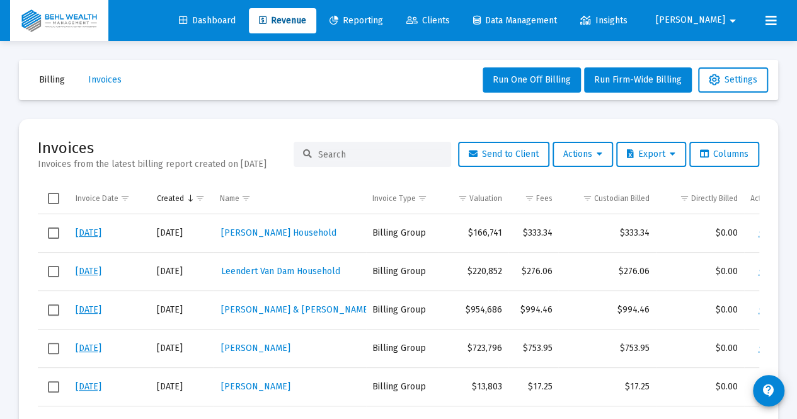
click at [52, 78] on span "Billing" at bounding box center [52, 79] width 26 height 11
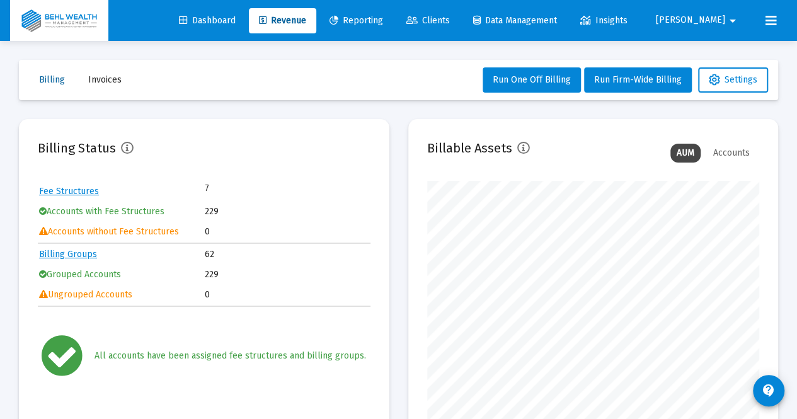
scroll to position [252, 332]
click at [59, 253] on link "Billing Groups" at bounding box center [68, 254] width 58 height 11
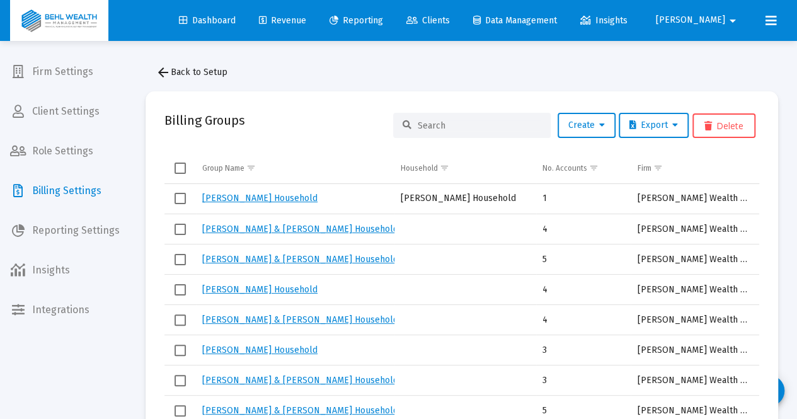
click at [455, 123] on input at bounding box center [480, 125] width 124 height 11
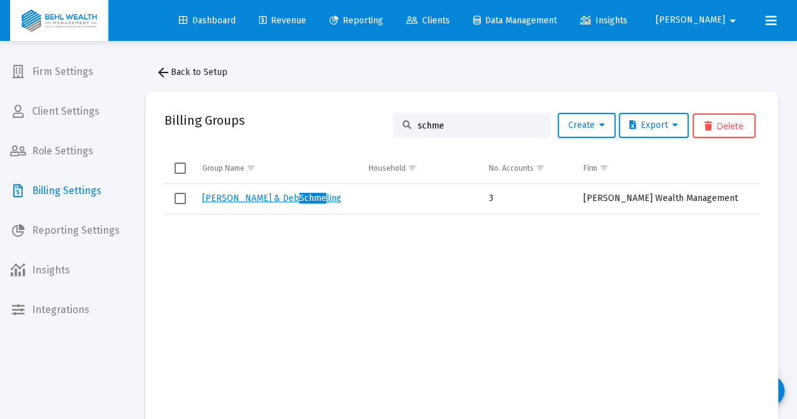
type input "schme"
click at [223, 197] on link "[PERSON_NAME] & [PERSON_NAME] ling" at bounding box center [271, 198] width 139 height 11
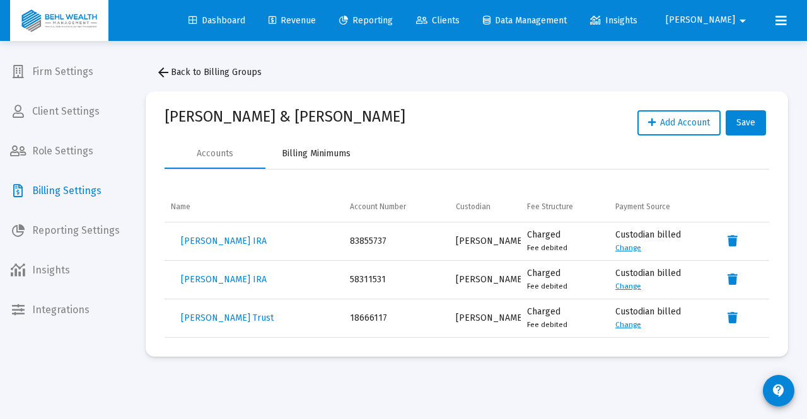
click at [306, 162] on div "Billing Minimums" at bounding box center [315, 154] width 101 height 30
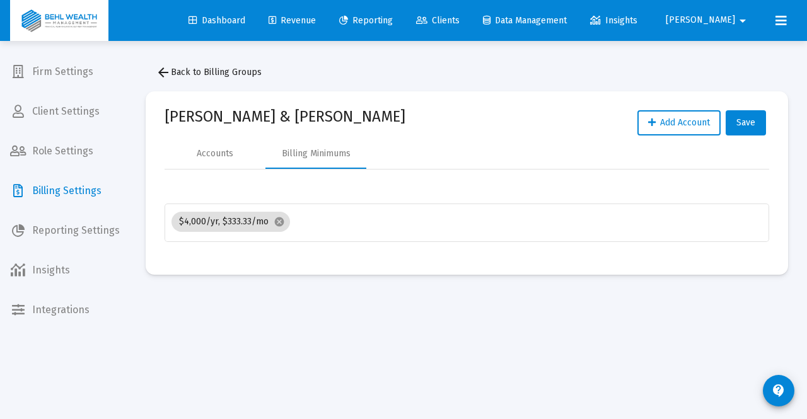
click at [186, 70] on span "arrow_back Back to Billing Groups" at bounding box center [209, 72] width 106 height 11
